Goal: Transaction & Acquisition: Obtain resource

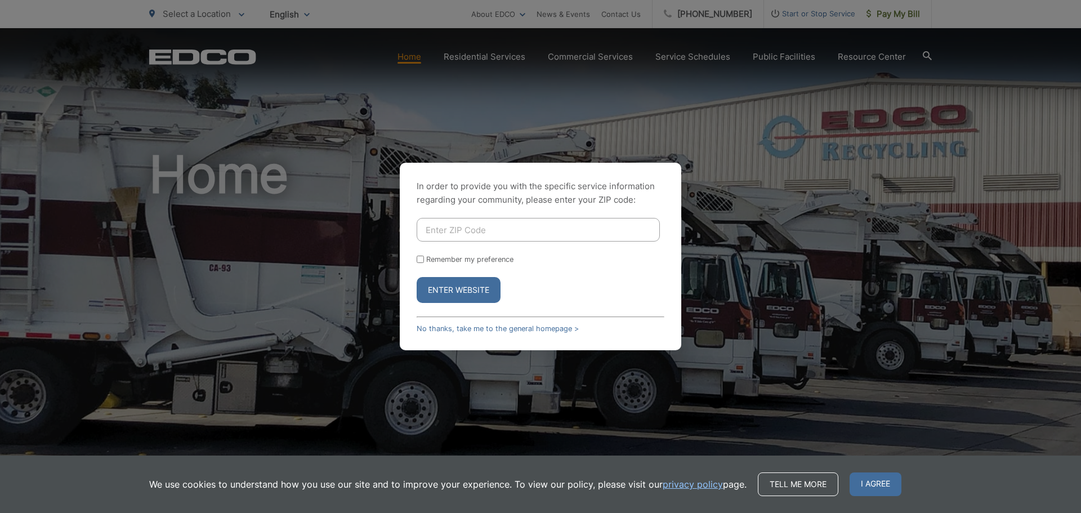
click at [419, 229] on input "Enter ZIP Code" at bounding box center [538, 230] width 243 height 24
type input "90815"
click at [454, 289] on button "Enter Website" at bounding box center [459, 290] width 84 height 26
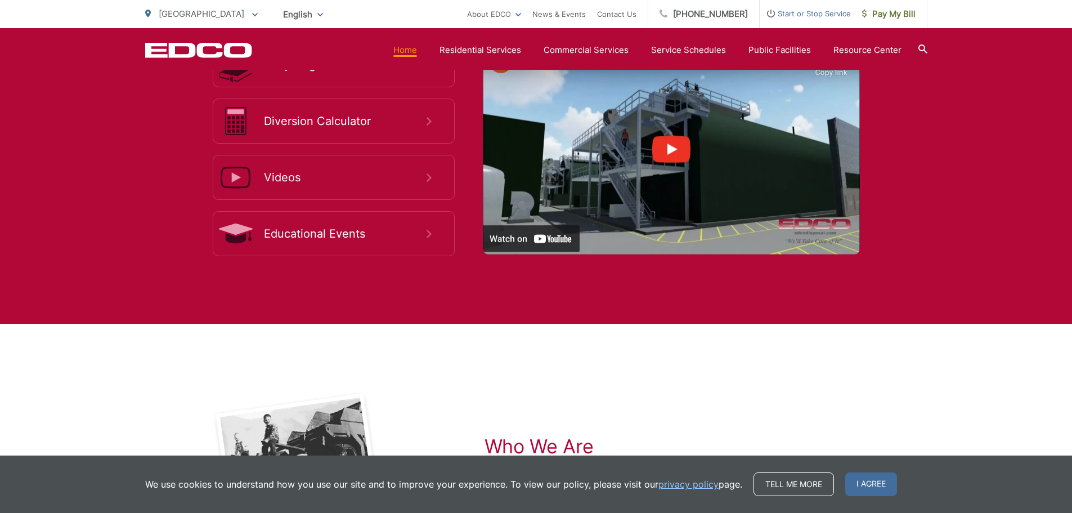
scroll to position [2181, 0]
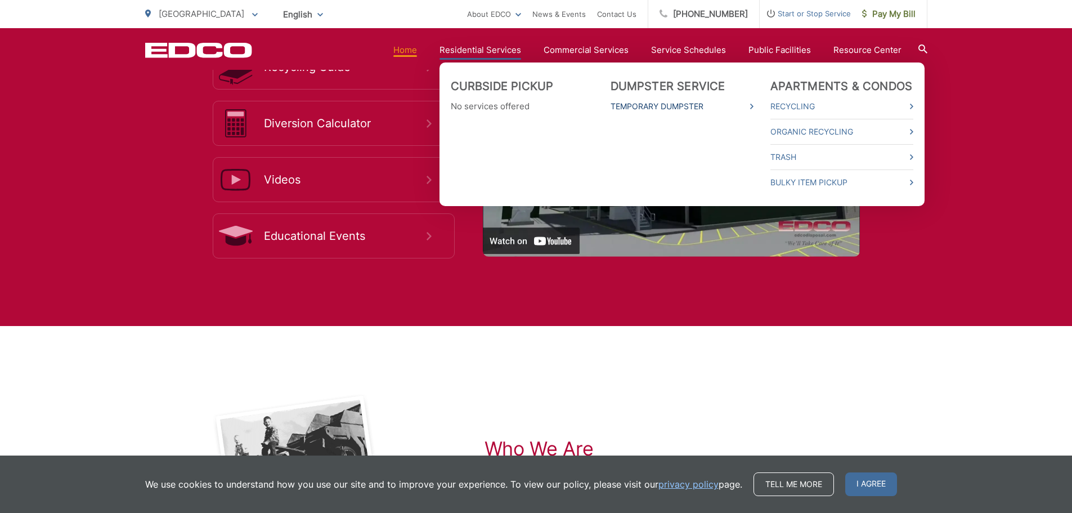
click at [659, 106] on link "Temporary Dumpster" at bounding box center [682, 107] width 143 height 14
